Goal: Transaction & Acquisition: Obtain resource

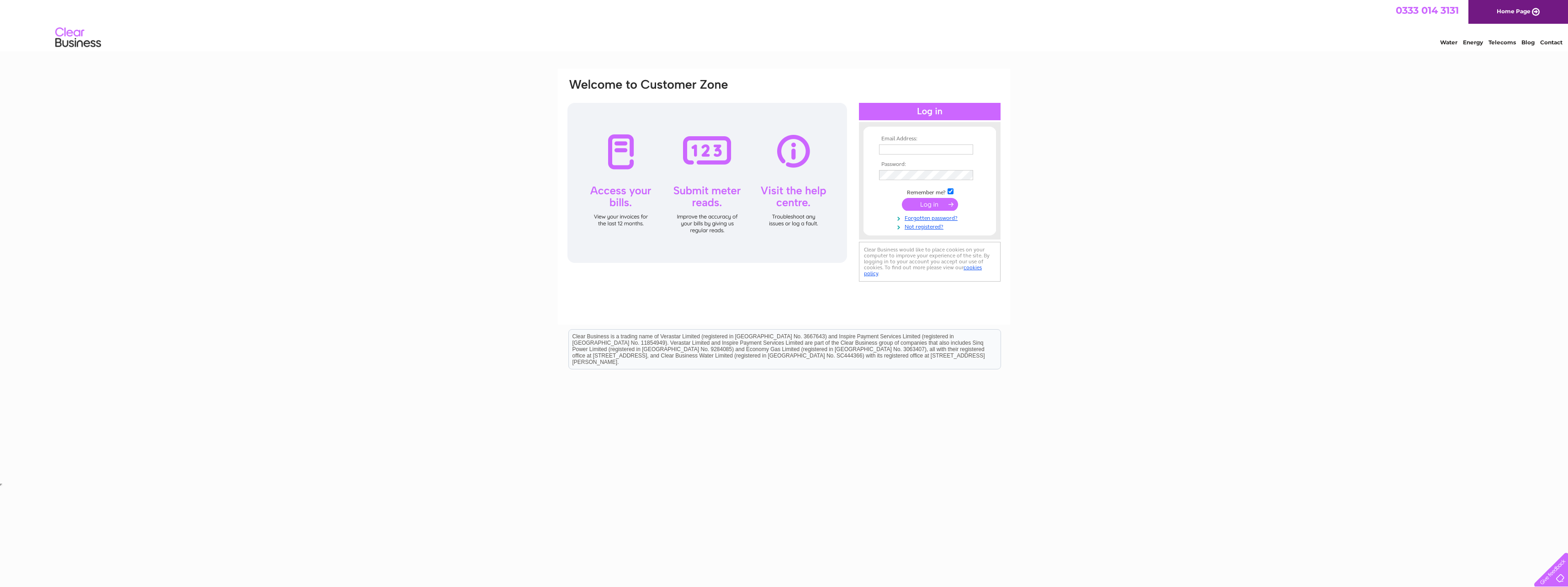
click at [907, 150] on input "text" at bounding box center [926, 149] width 94 height 10
type input "andrew.fowler@hp.com"
click at [902, 199] on input "submit" at bounding box center [930, 205] width 57 height 13
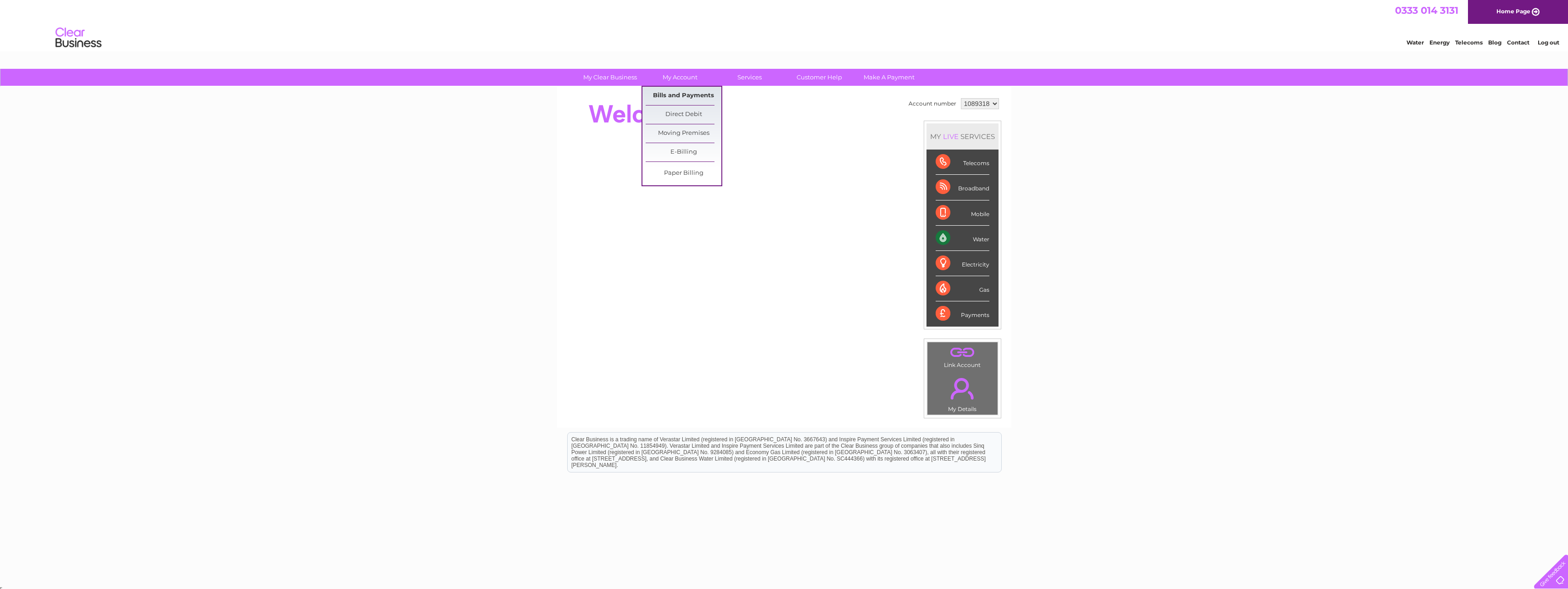
click at [684, 95] on link "Bills and Payments" at bounding box center [684, 95] width 76 height 18
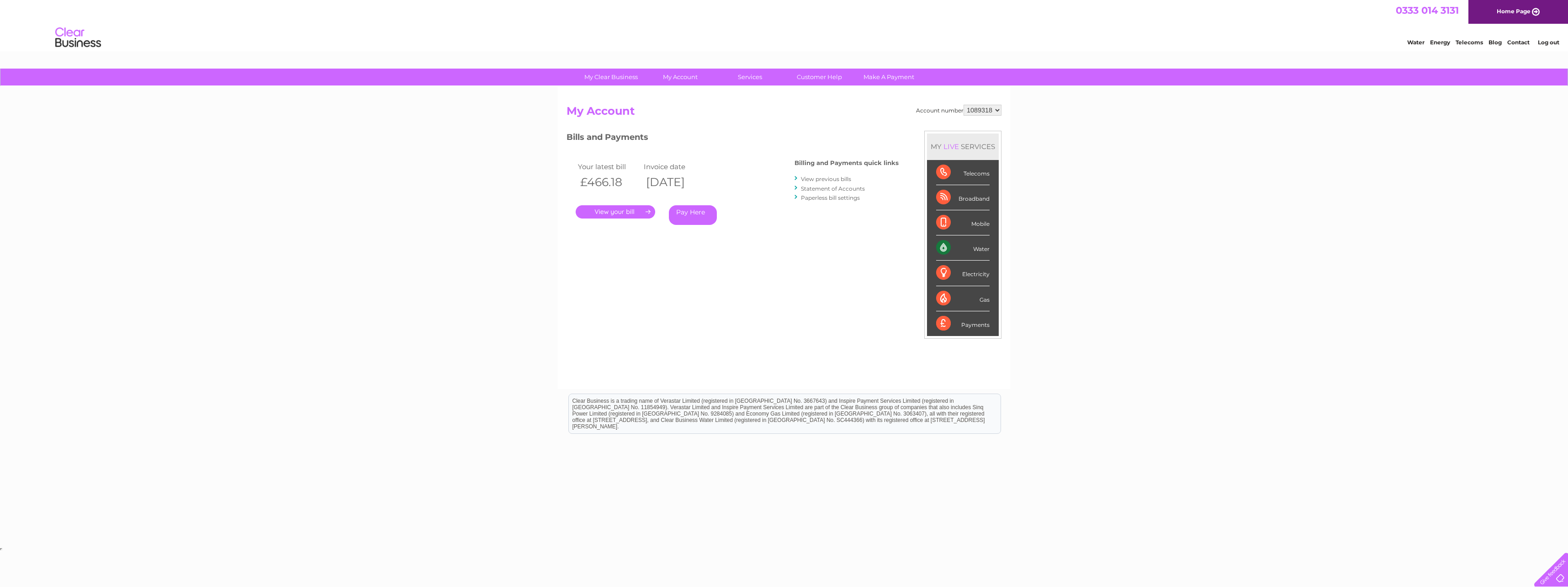
click at [621, 208] on link "." at bounding box center [615, 212] width 79 height 13
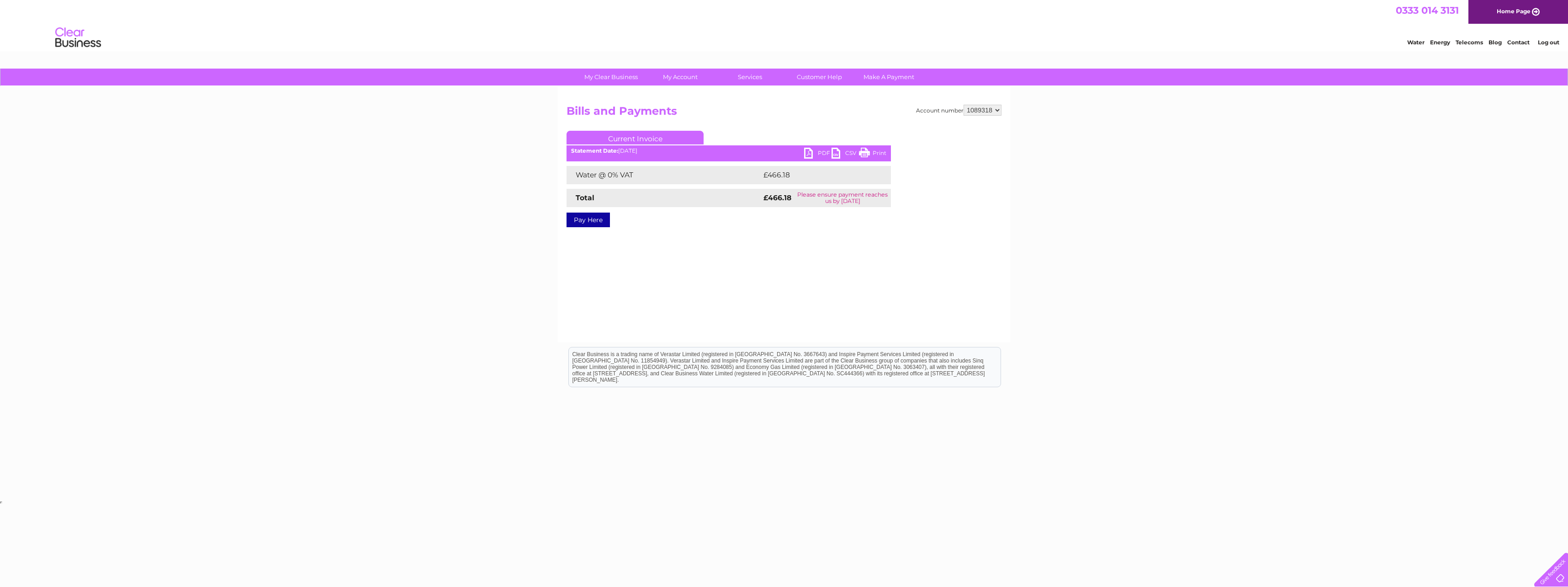
click at [809, 150] on link "PDF" at bounding box center [818, 154] width 28 height 13
click at [1509, 12] on link "Home Page" at bounding box center [1518, 11] width 100 height 24
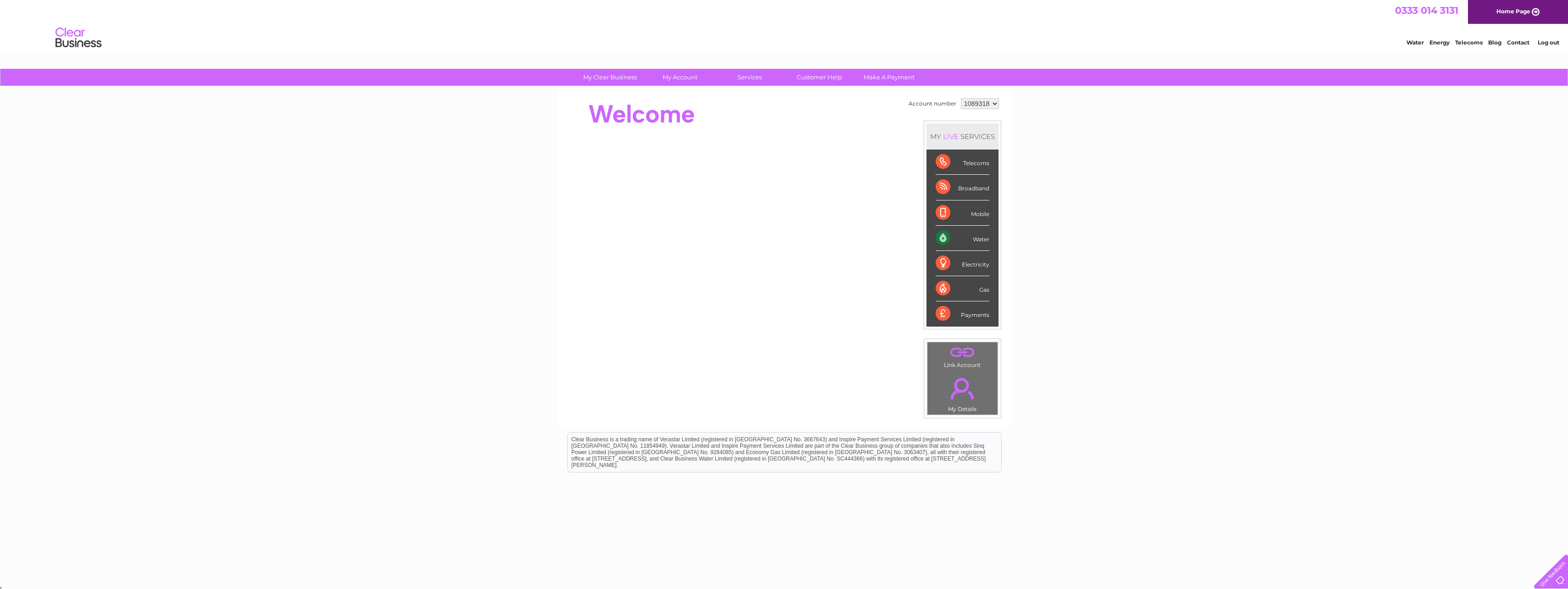
click at [1547, 43] on link "Log out" at bounding box center [1548, 43] width 22 height 7
